Goal: Complete application form

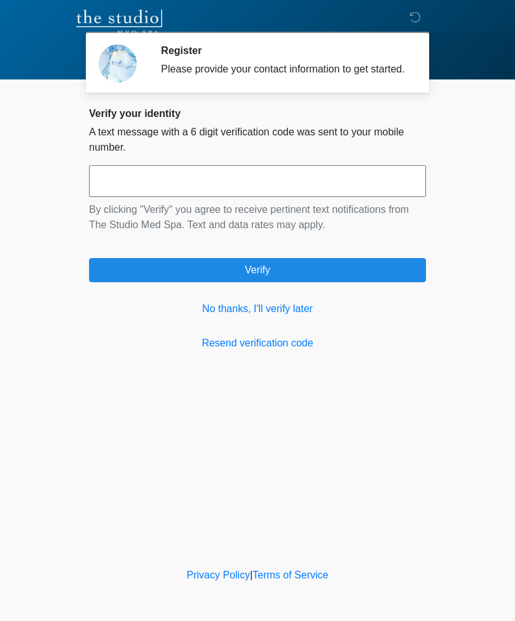
click at [286, 316] on link "No thanks, I'll verify later" at bounding box center [257, 308] width 337 height 15
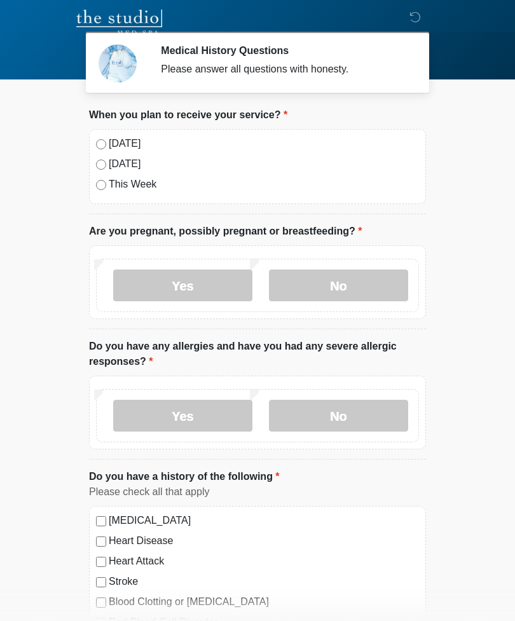
click at [348, 283] on label "No" at bounding box center [338, 285] width 139 height 32
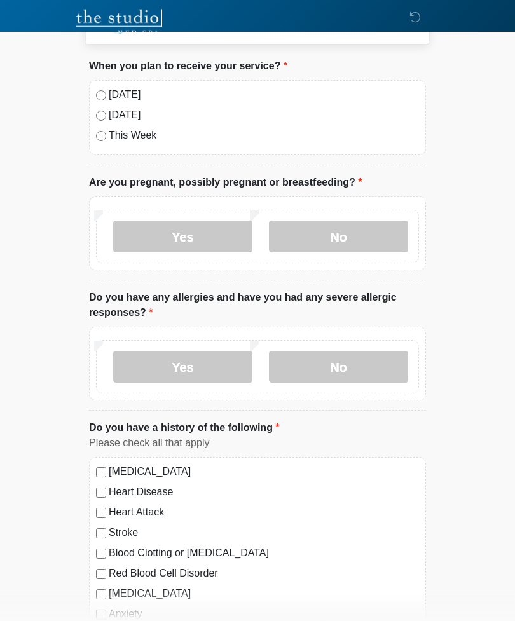
scroll to position [54, 0]
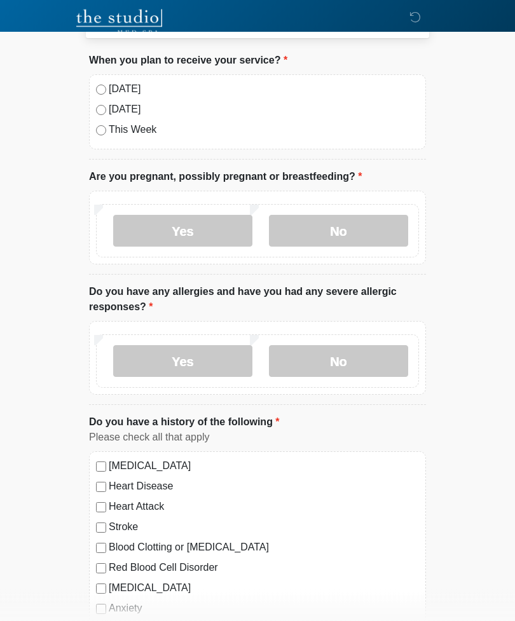
click at [370, 365] on label "No" at bounding box center [338, 362] width 139 height 32
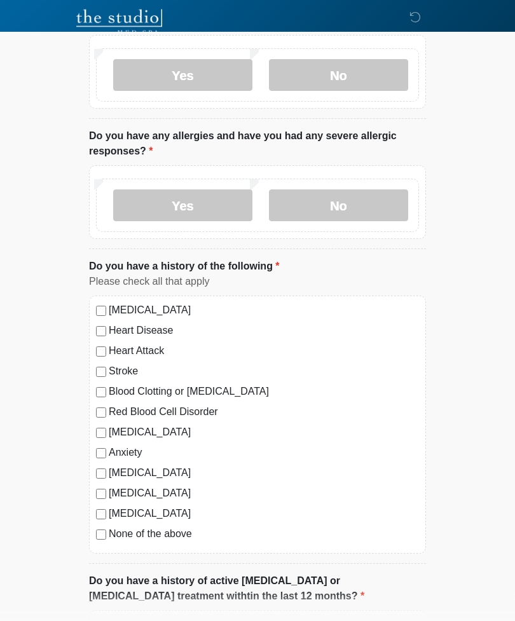
scroll to position [210, 0]
click at [113, 537] on label "None of the above" at bounding box center [264, 533] width 310 height 15
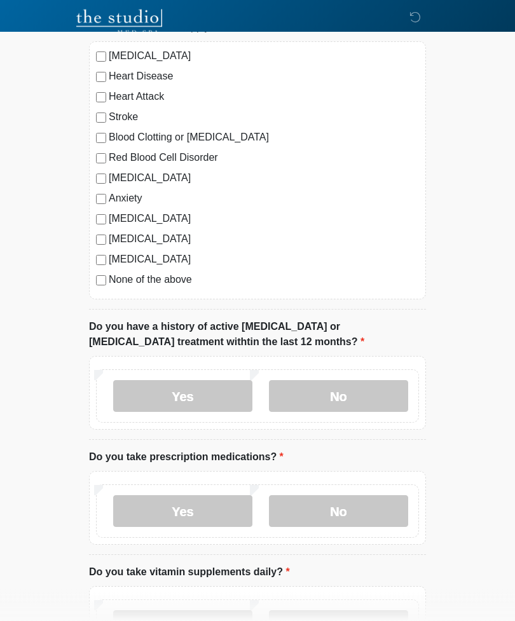
click at [378, 399] on label "No" at bounding box center [338, 397] width 139 height 32
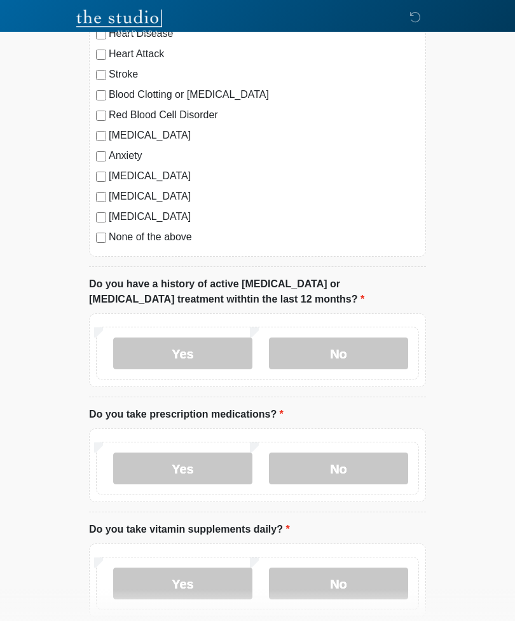
scroll to position [551, 0]
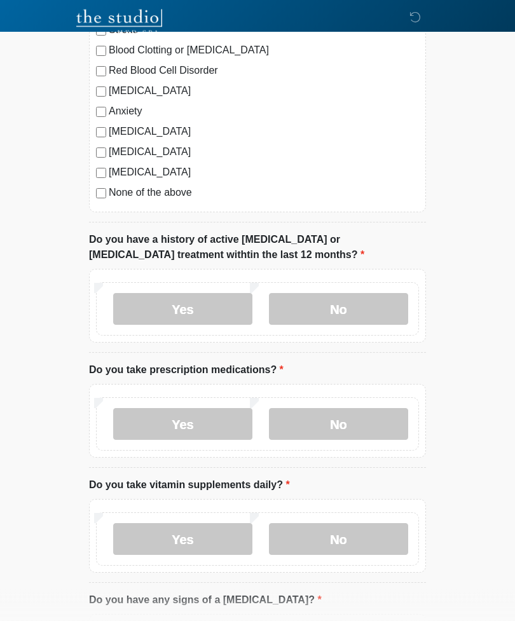
click at [379, 421] on label "No" at bounding box center [338, 425] width 139 height 32
click at [359, 539] on label "No" at bounding box center [338, 539] width 139 height 32
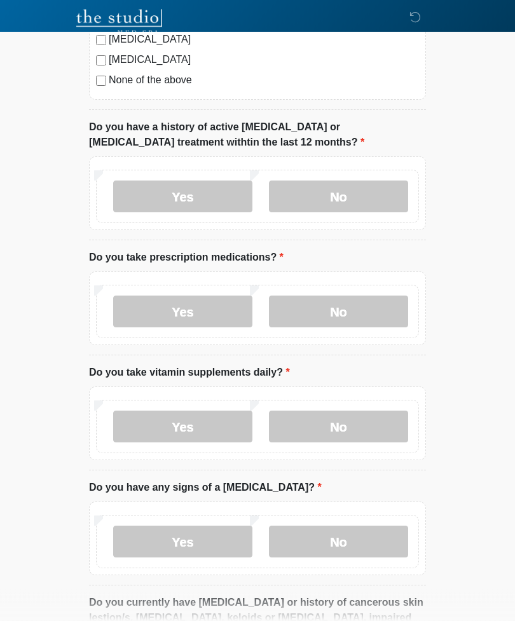
click at [334, 527] on label "No" at bounding box center [338, 542] width 139 height 32
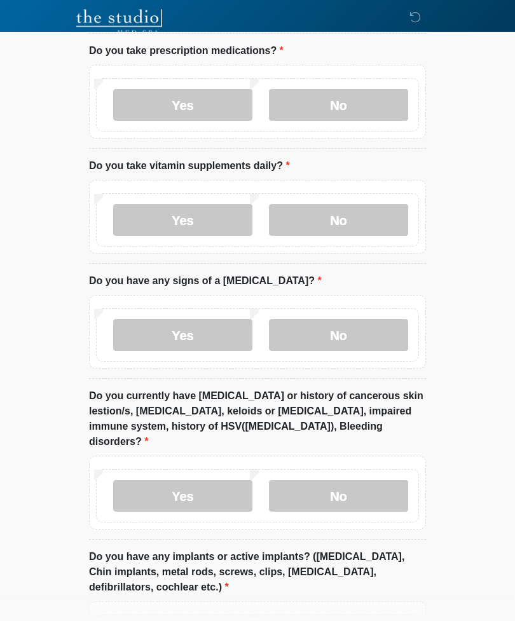
click at [376, 489] on label "No" at bounding box center [338, 496] width 139 height 32
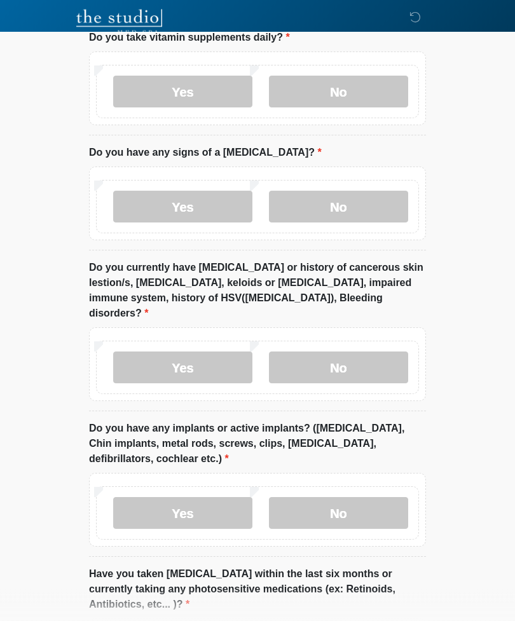
click at [362, 504] on label "No" at bounding box center [338, 513] width 139 height 32
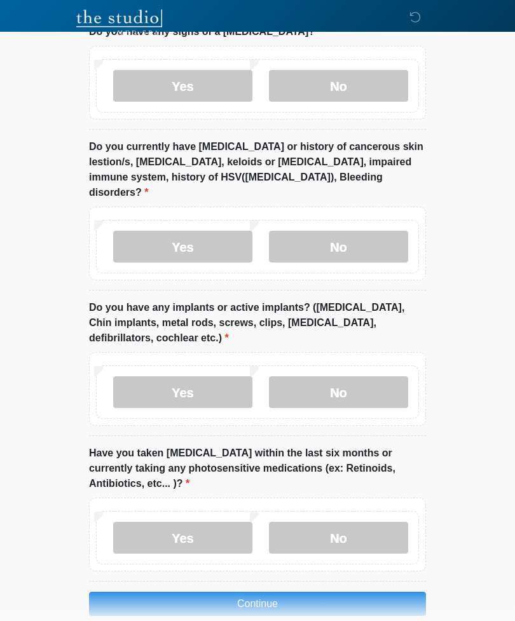
scroll to position [1124, 0]
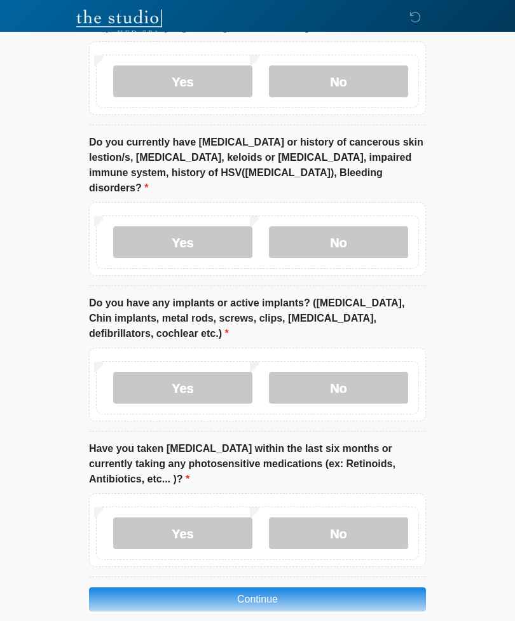
click at [373, 517] on label "No" at bounding box center [338, 533] width 139 height 32
click at [343, 592] on button "Continue" at bounding box center [257, 599] width 337 height 24
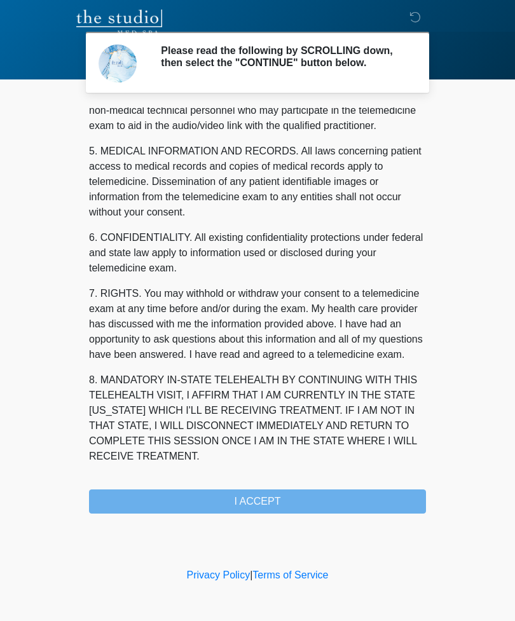
scroll to position [386, 0]
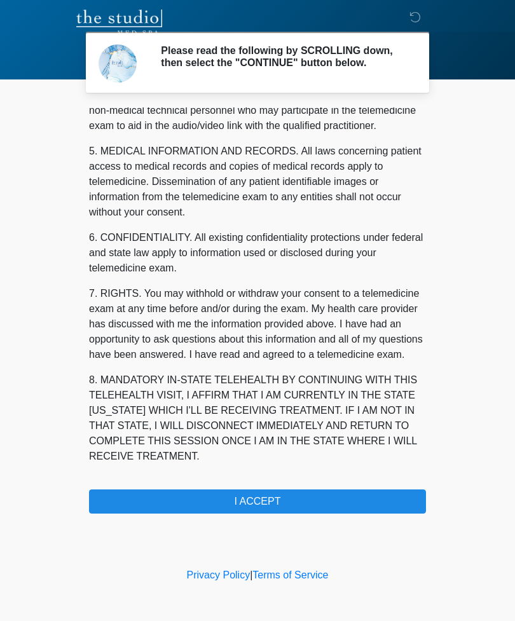
click at [300, 504] on button "I ACCEPT" at bounding box center [257, 501] width 337 height 24
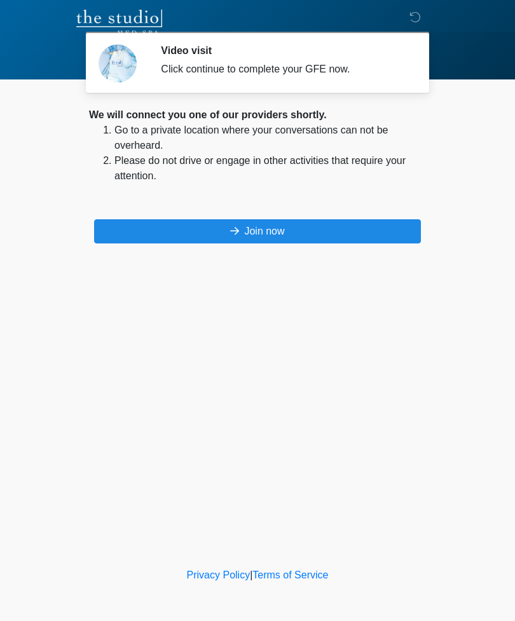
click at [342, 232] on button "Join now" at bounding box center [257, 231] width 327 height 24
